Goal: Task Accomplishment & Management: Manage account settings

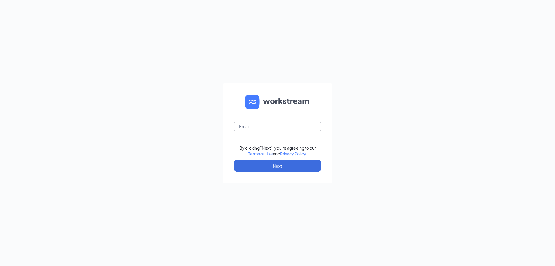
click at [247, 130] on input "text" at bounding box center [277, 127] width 87 height 12
type input "rclardy@truckwashes.com"
click at [269, 169] on button "Next" at bounding box center [277, 166] width 87 height 12
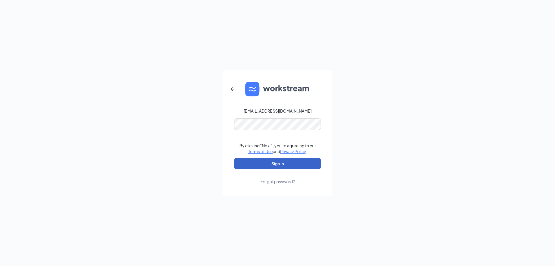
click at [277, 165] on button "Sign In" at bounding box center [277, 164] width 87 height 12
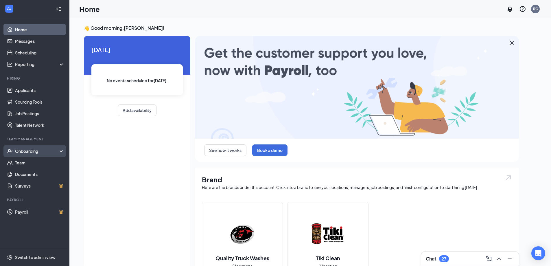
click at [30, 149] on div "Onboarding" at bounding box center [37, 151] width 45 height 6
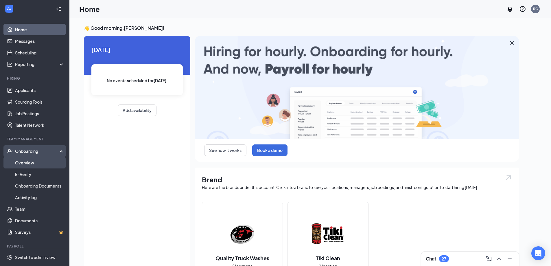
click at [24, 162] on link "Overview" at bounding box center [39, 163] width 49 height 12
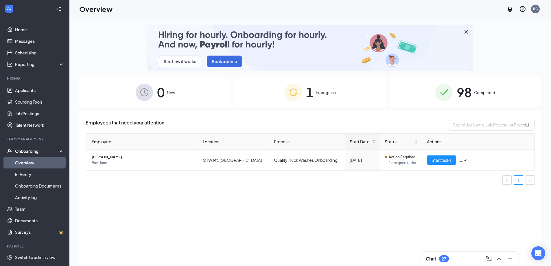
click at [464, 92] on span "98" at bounding box center [464, 92] width 15 height 20
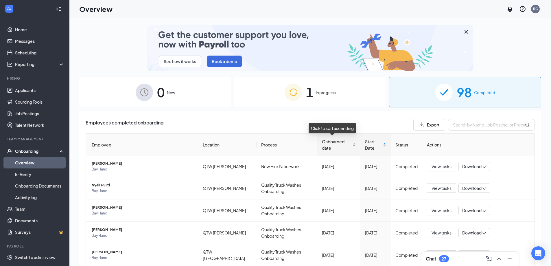
click at [322, 140] on span "Onboarded date" at bounding box center [337, 144] width 30 height 13
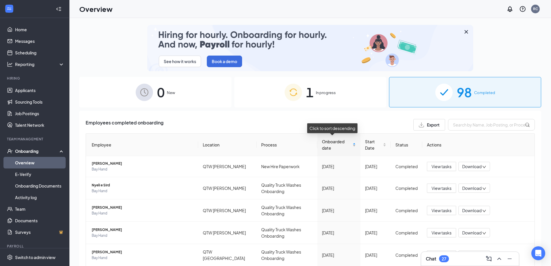
click at [322, 140] on span "Onboarded date" at bounding box center [337, 144] width 30 height 13
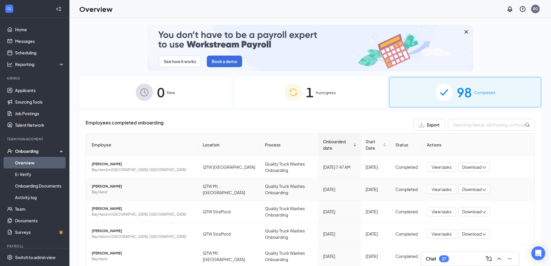
click at [467, 189] on span "Download" at bounding box center [471, 189] width 19 height 6
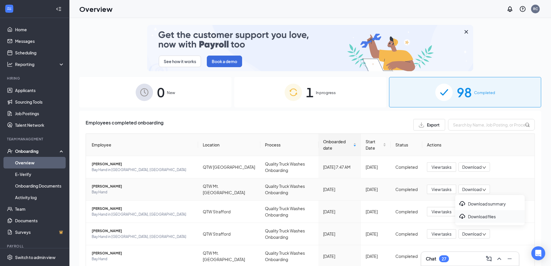
click at [473, 219] on div "Download files" at bounding box center [490, 216] width 62 height 7
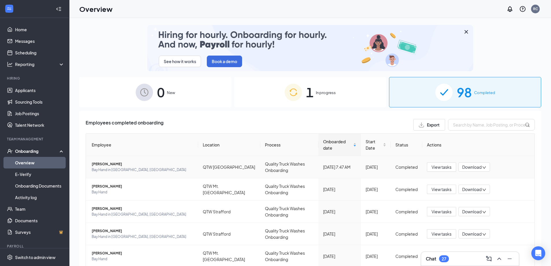
click at [476, 168] on span "Download" at bounding box center [471, 167] width 19 height 6
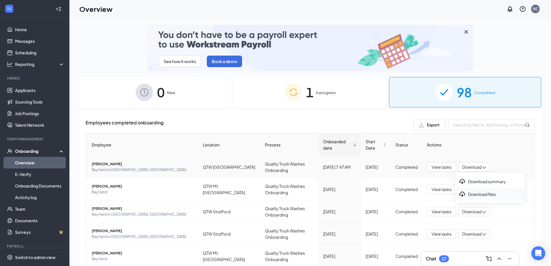
click at [475, 194] on div "Download files" at bounding box center [490, 194] width 62 height 7
